Goal: Share content

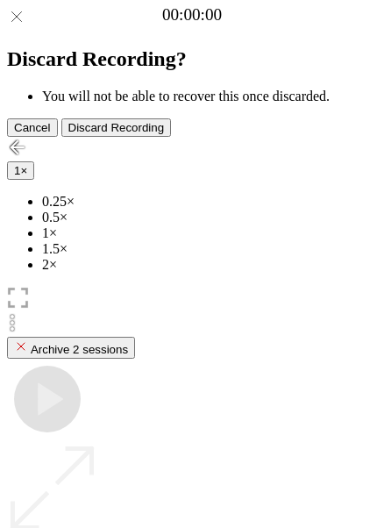
scroll to position [124, 0]
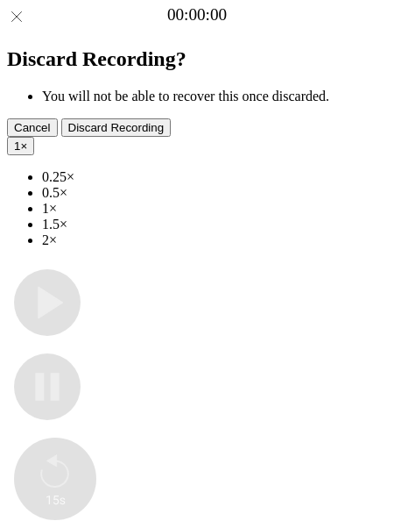
type input "**********"
